Goal: Task Accomplishment & Management: Manage account settings

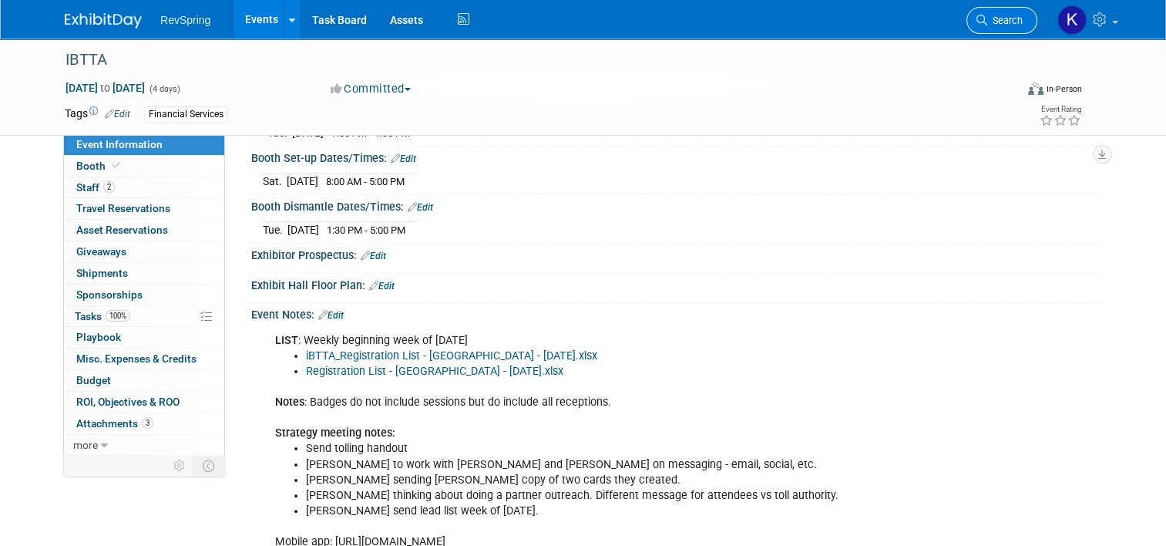
click at [1005, 22] on span "Search" at bounding box center [1005, 21] width 35 height 12
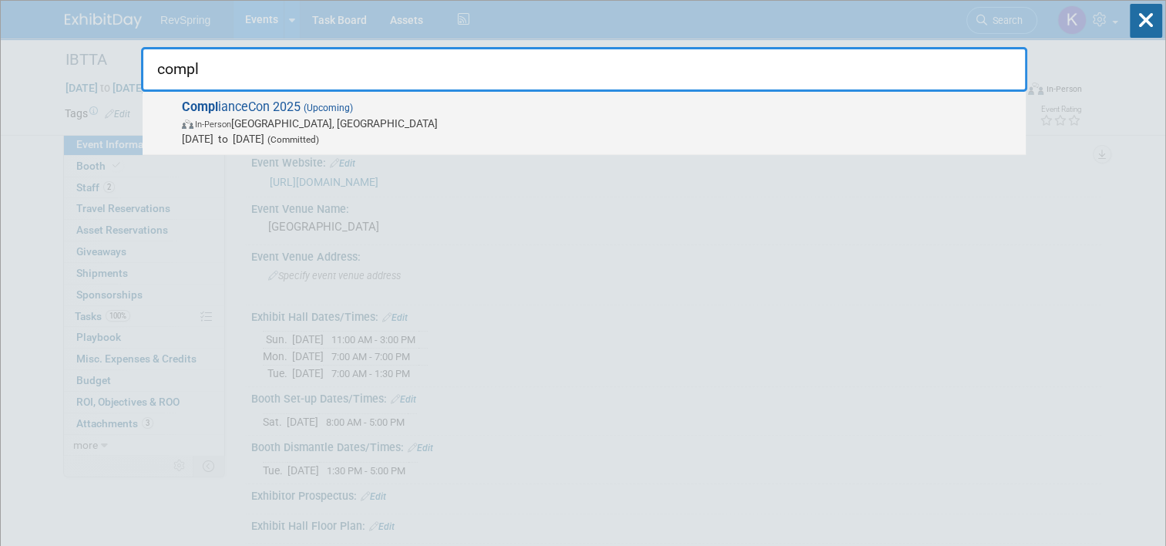
type input "compl"
click at [583, 133] on span "Sep 29, 2025 to Oct 1, 2025 (Committed)" at bounding box center [600, 138] width 836 height 15
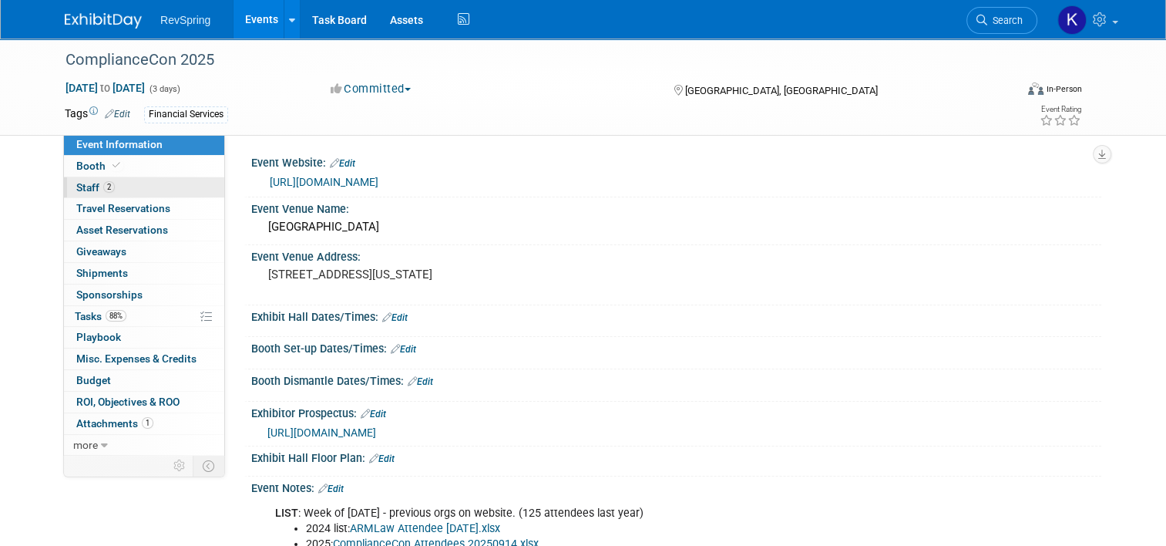
click at [139, 188] on link "2 Staff 2" at bounding box center [144, 187] width 160 height 21
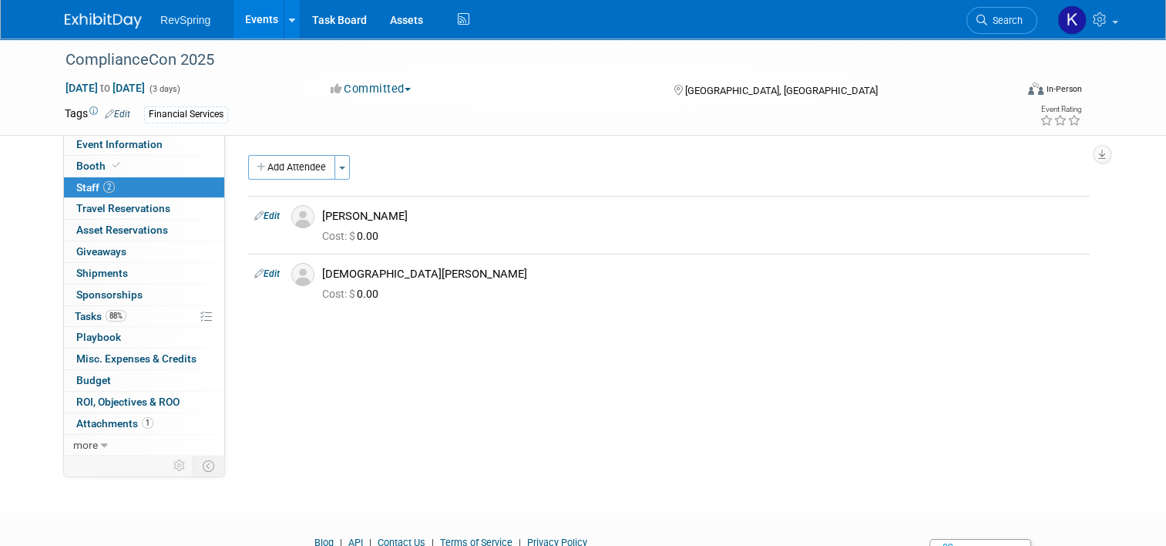
click at [1014, 34] on li "Search" at bounding box center [1002, 19] width 71 height 38
click at [105, 21] on img at bounding box center [103, 20] width 77 height 15
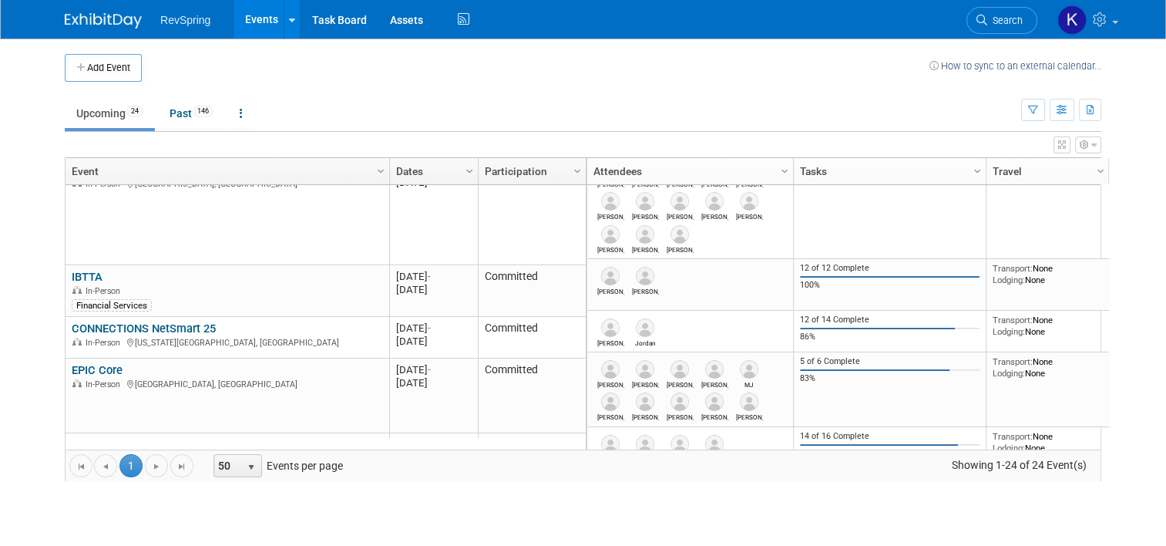
scroll to position [126, 0]
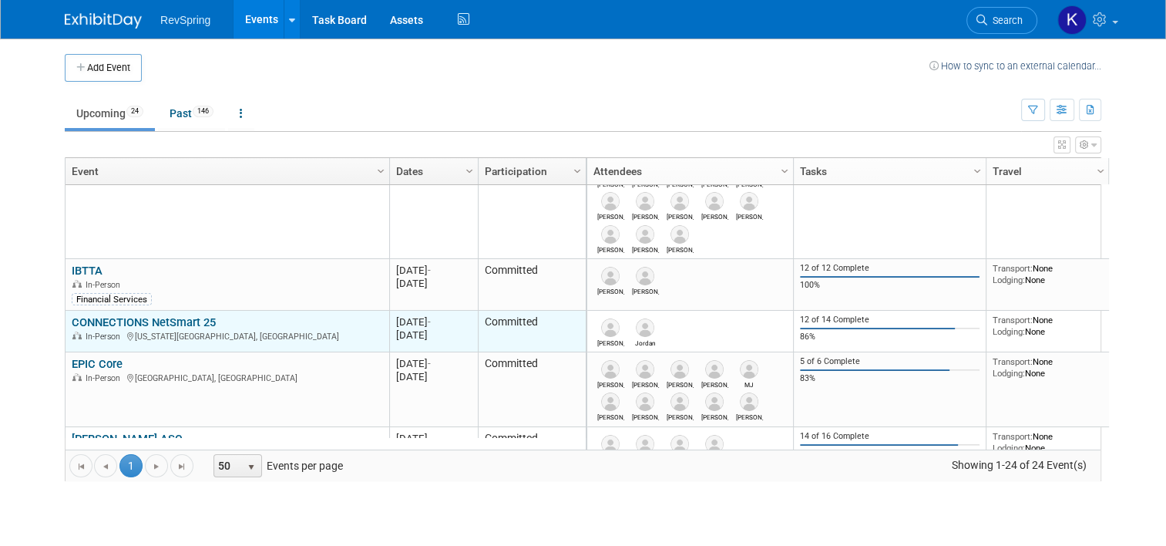
click at [166, 319] on link "CONNECTIONS NetSmart 25" at bounding box center [144, 322] width 144 height 14
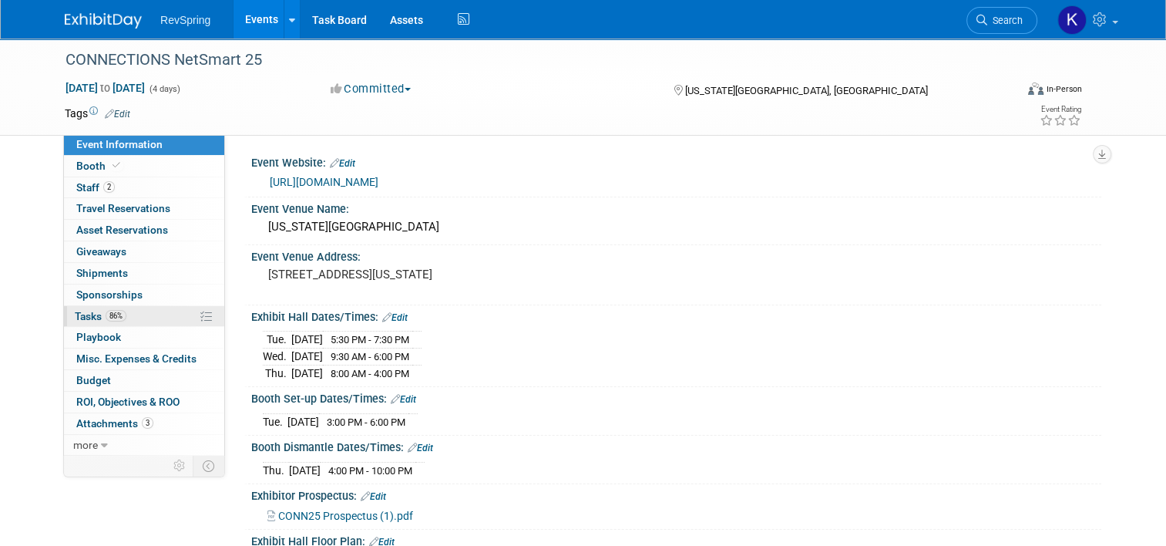
click at [137, 320] on link "86% Tasks 86%" at bounding box center [144, 316] width 160 height 21
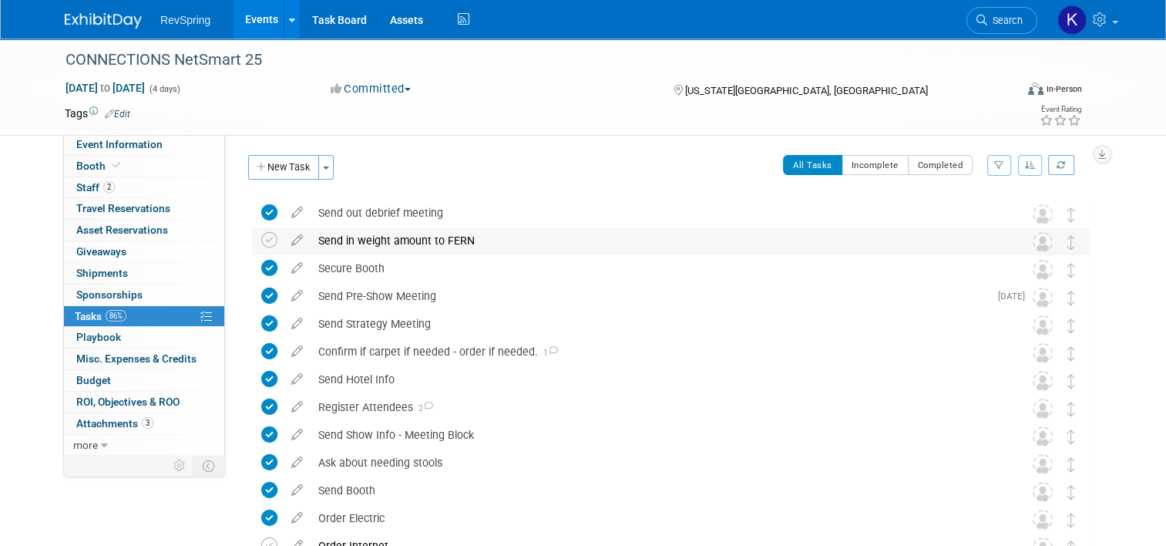
scroll to position [136, 0]
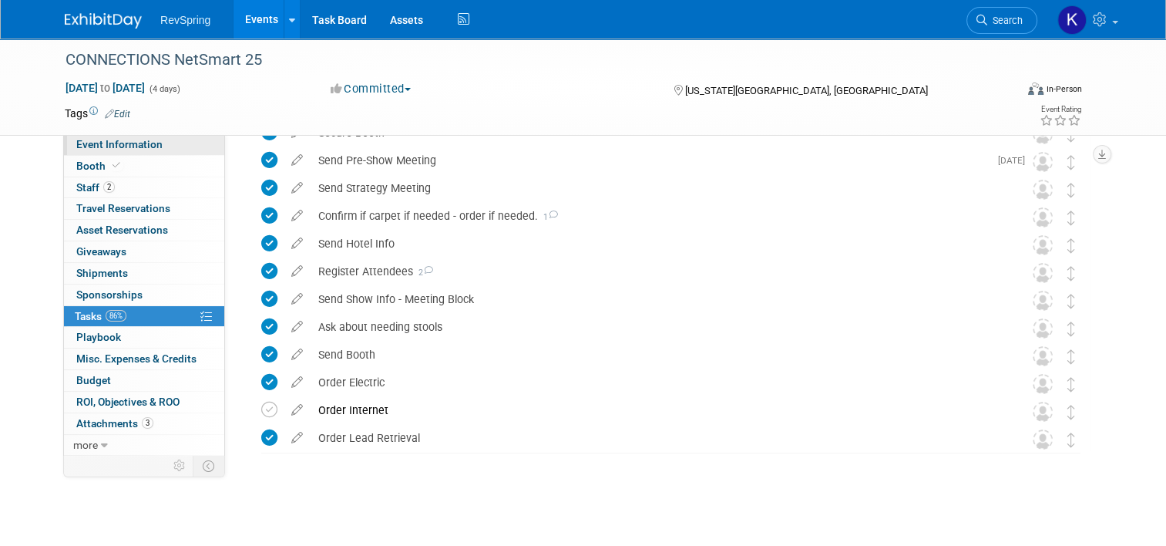
click at [151, 146] on link "Event Information" at bounding box center [144, 144] width 160 height 21
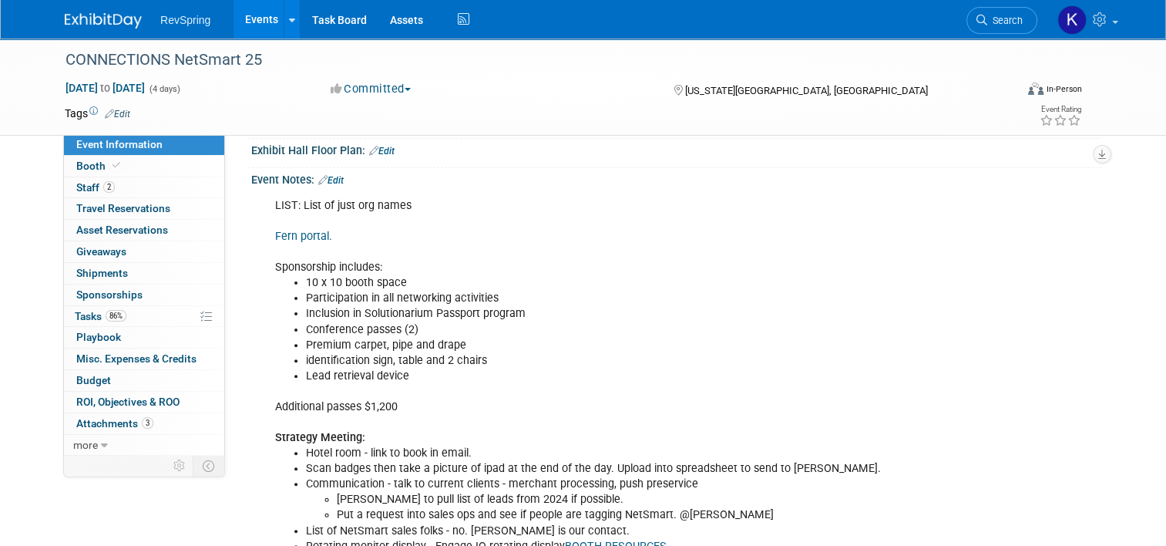
scroll to position [500, 0]
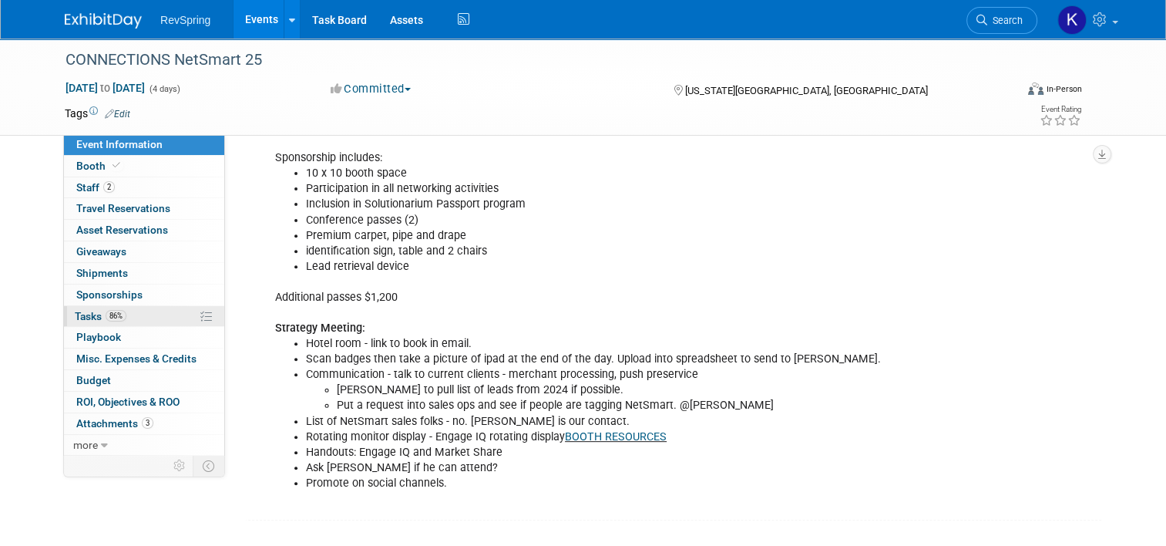
click at [143, 318] on link "86% Tasks 86%" at bounding box center [144, 316] width 160 height 21
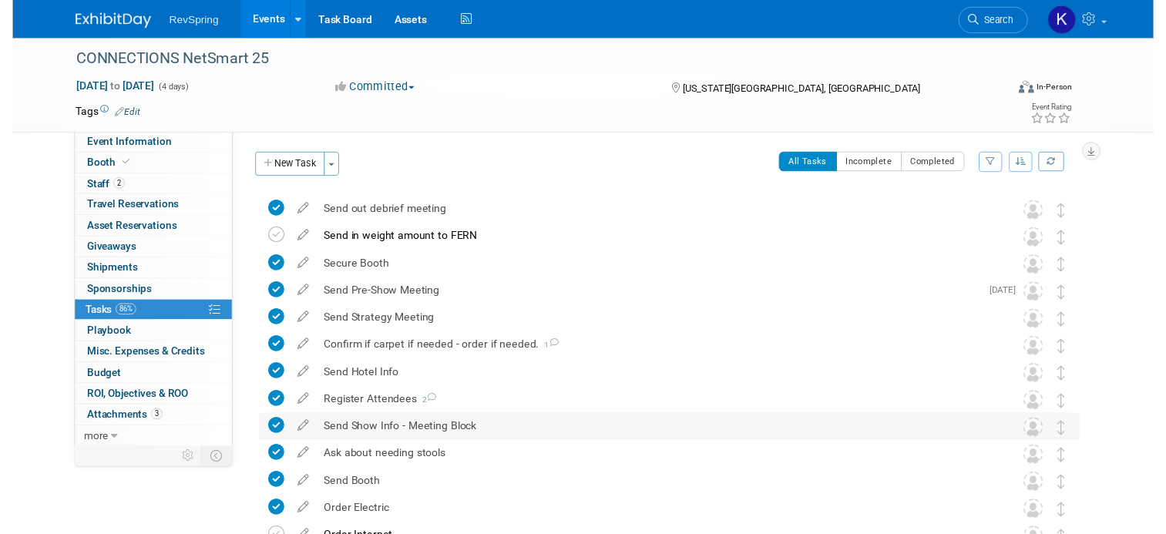
scroll to position [136, 0]
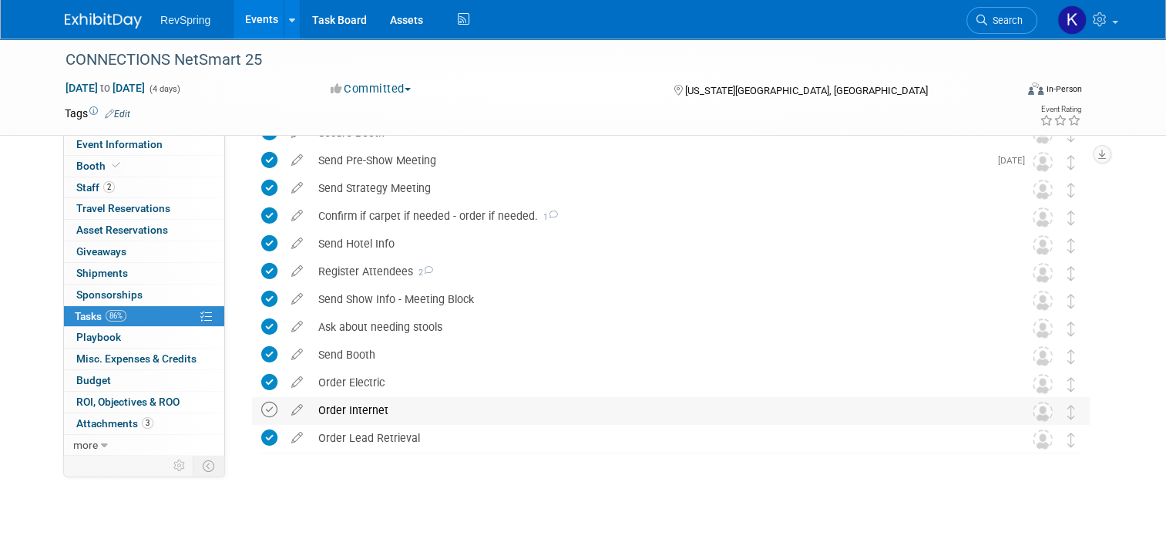
click at [261, 412] on icon at bounding box center [269, 410] width 16 height 16
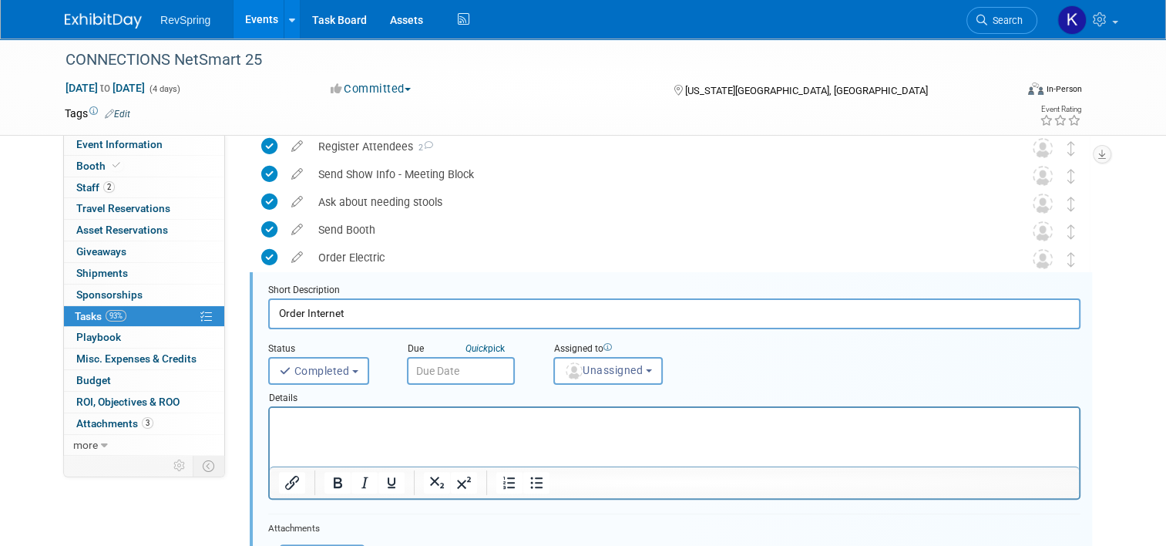
scroll to position [307, 0]
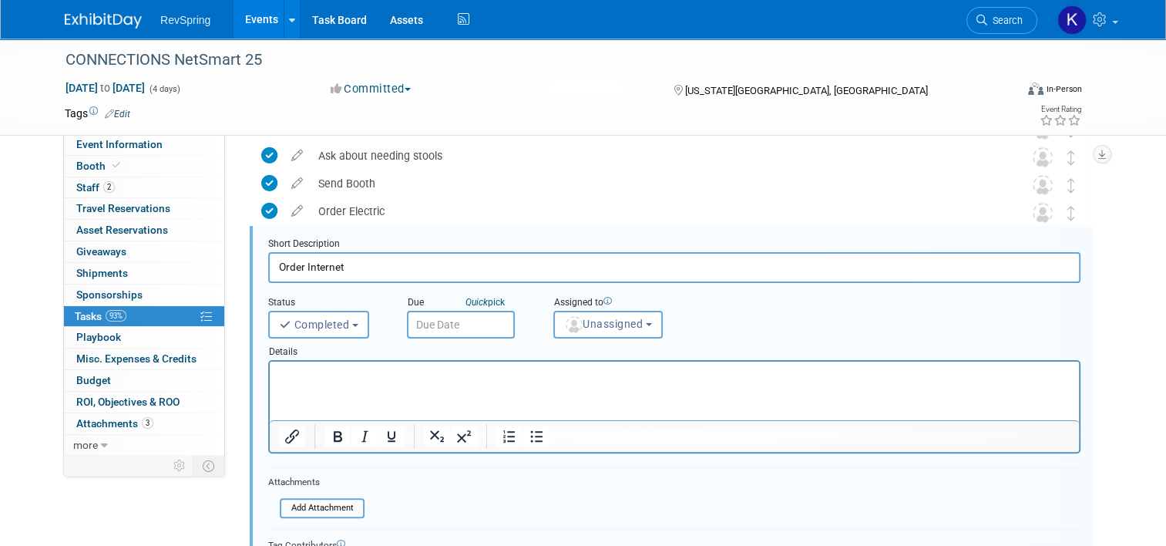
click at [398, 274] on input "Order Internet" at bounding box center [674, 267] width 813 height 30
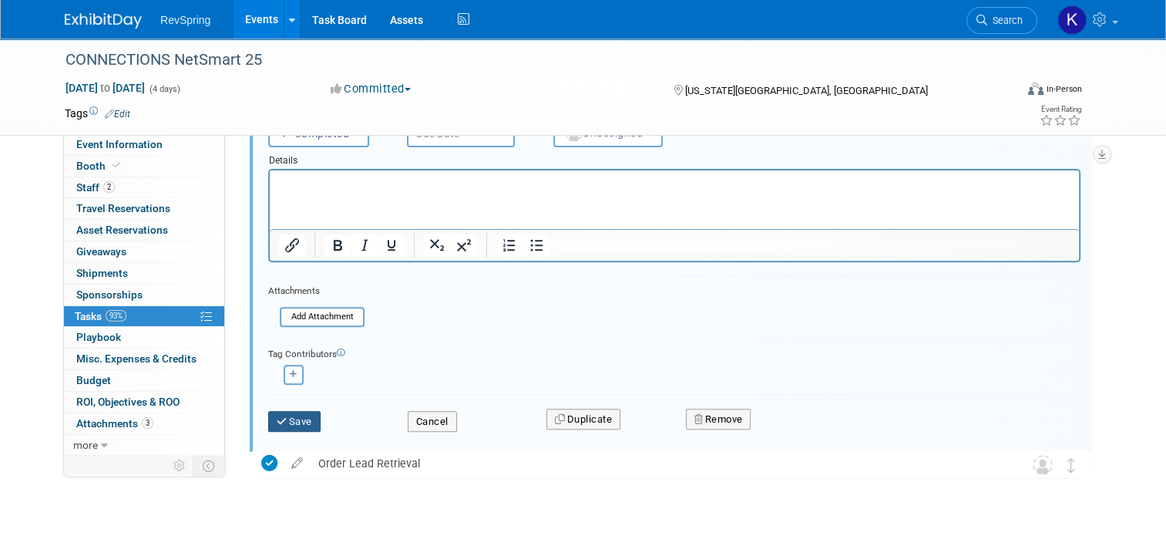
type input "Order Internet - NA"
click at [292, 423] on button "Save" at bounding box center [294, 422] width 52 height 22
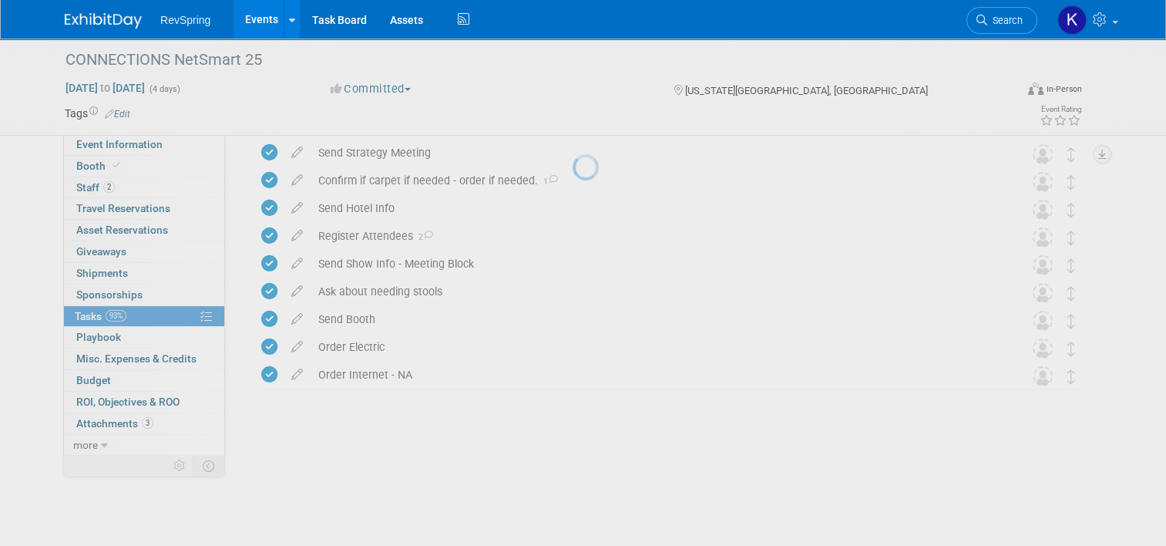
scroll to position [136, 0]
